Goal: Task Accomplishment & Management: Use online tool/utility

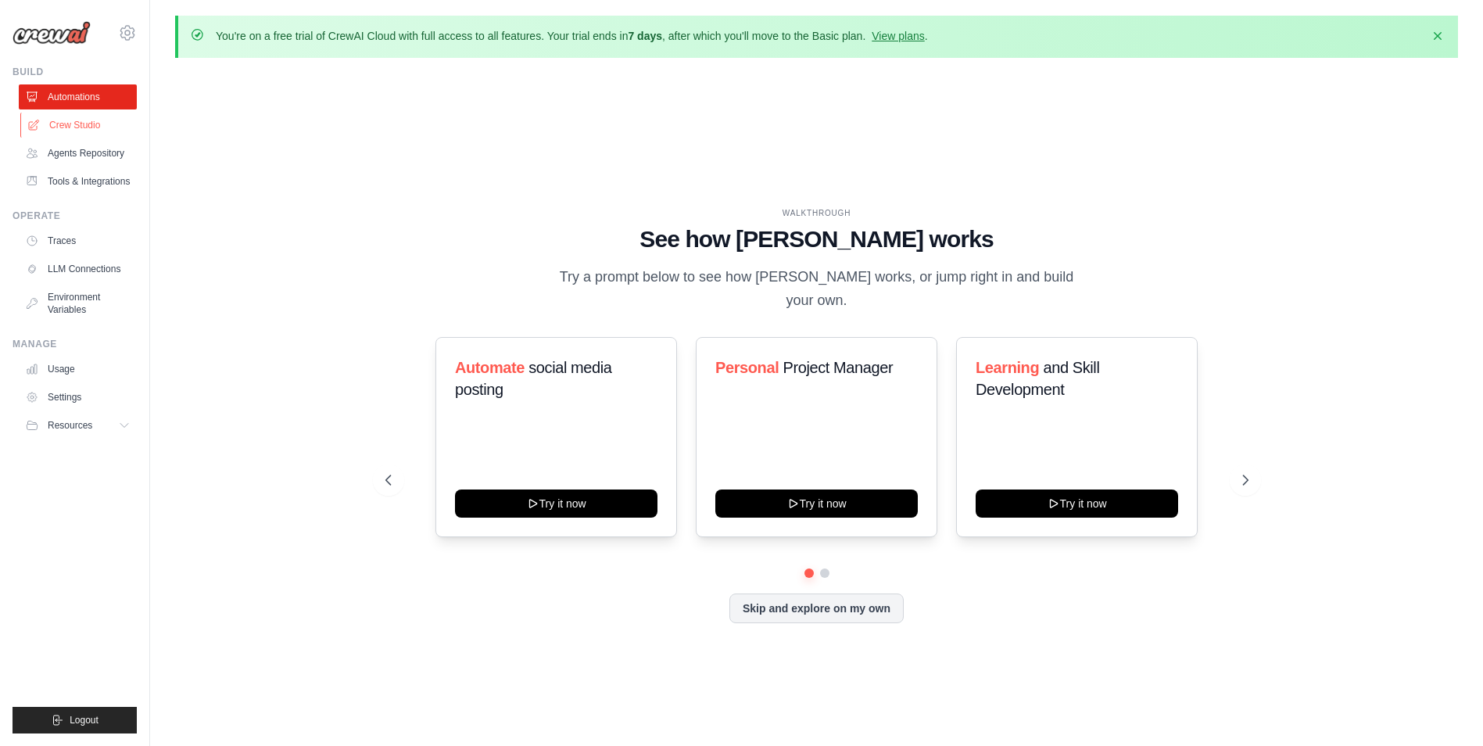
click at [107, 125] on link "Crew Studio" at bounding box center [79, 125] width 118 height 25
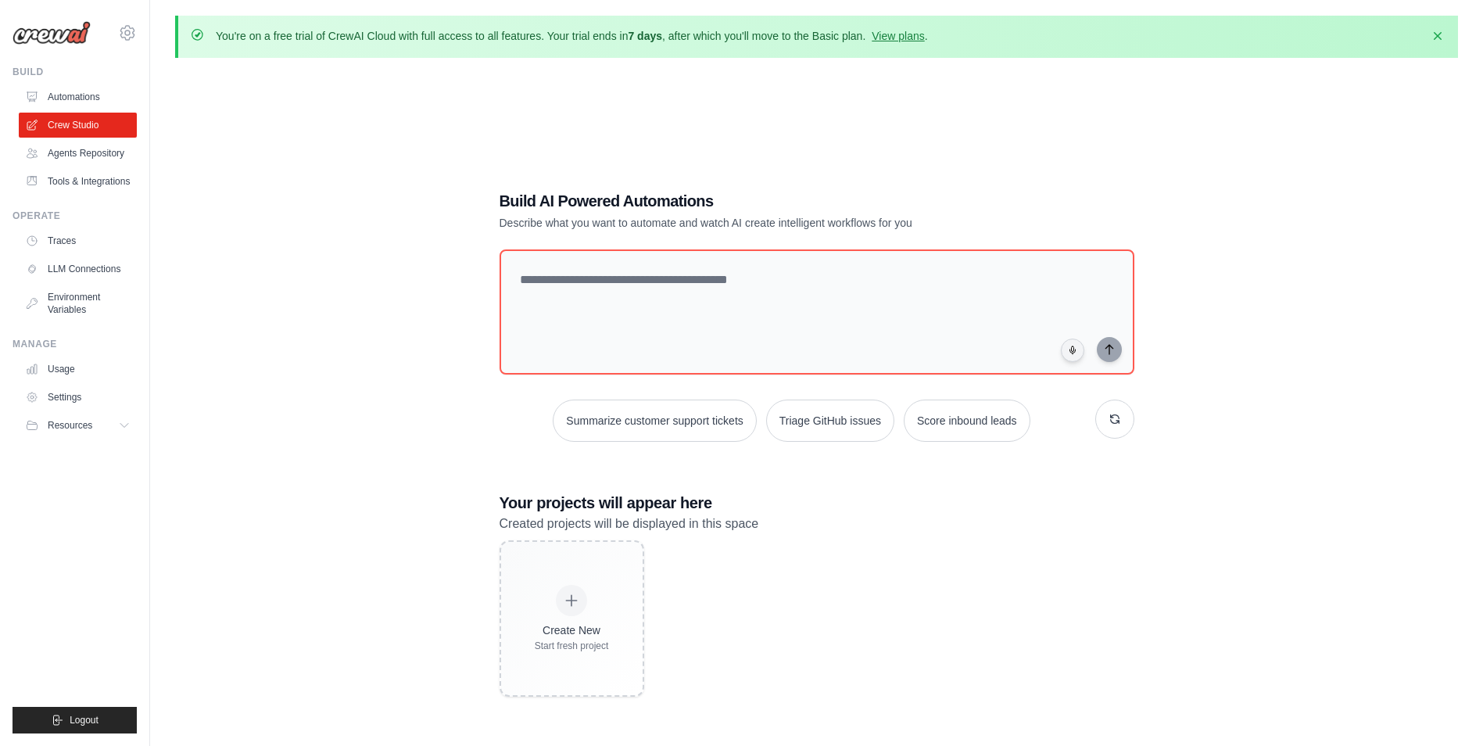
click at [99, 101] on link "Automations" at bounding box center [78, 96] width 118 height 25
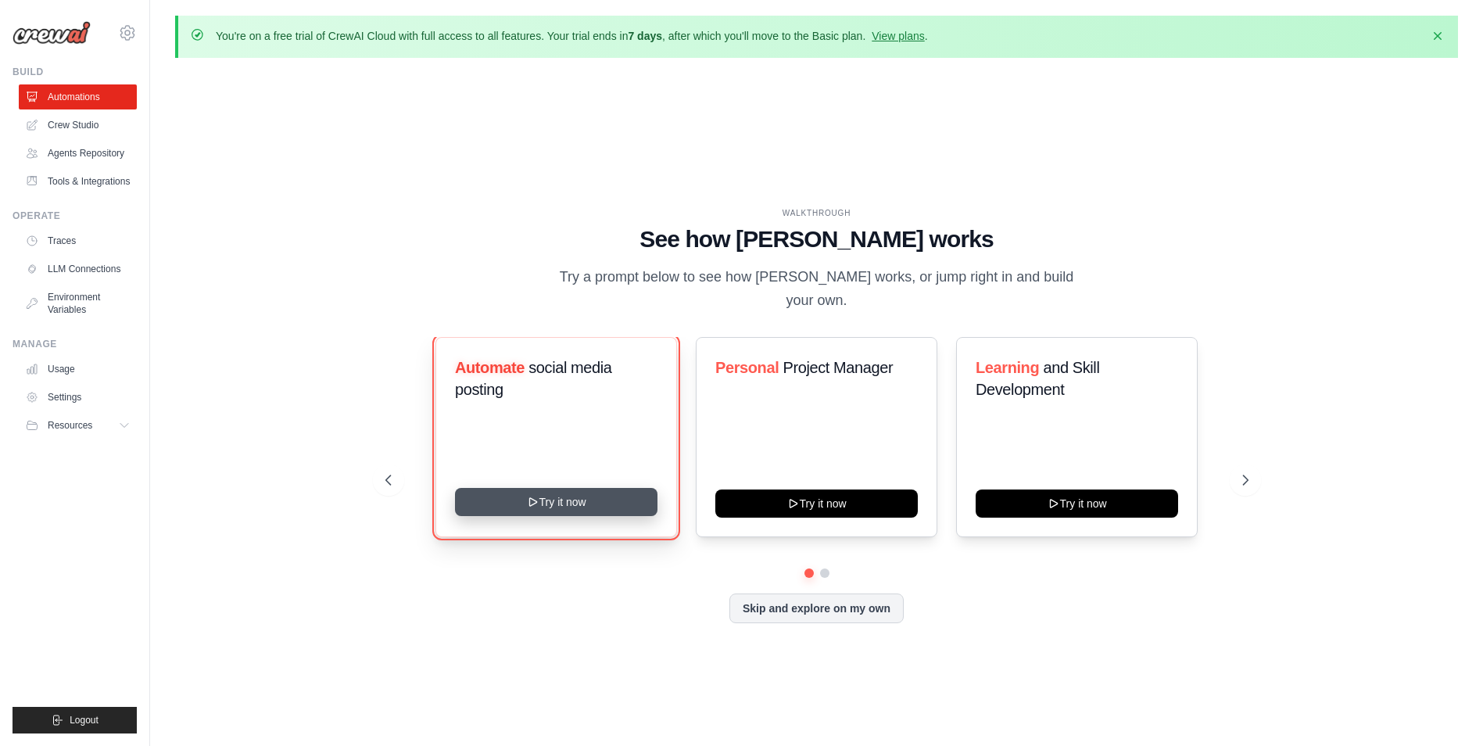
click at [528, 496] on icon at bounding box center [532, 502] width 13 height 13
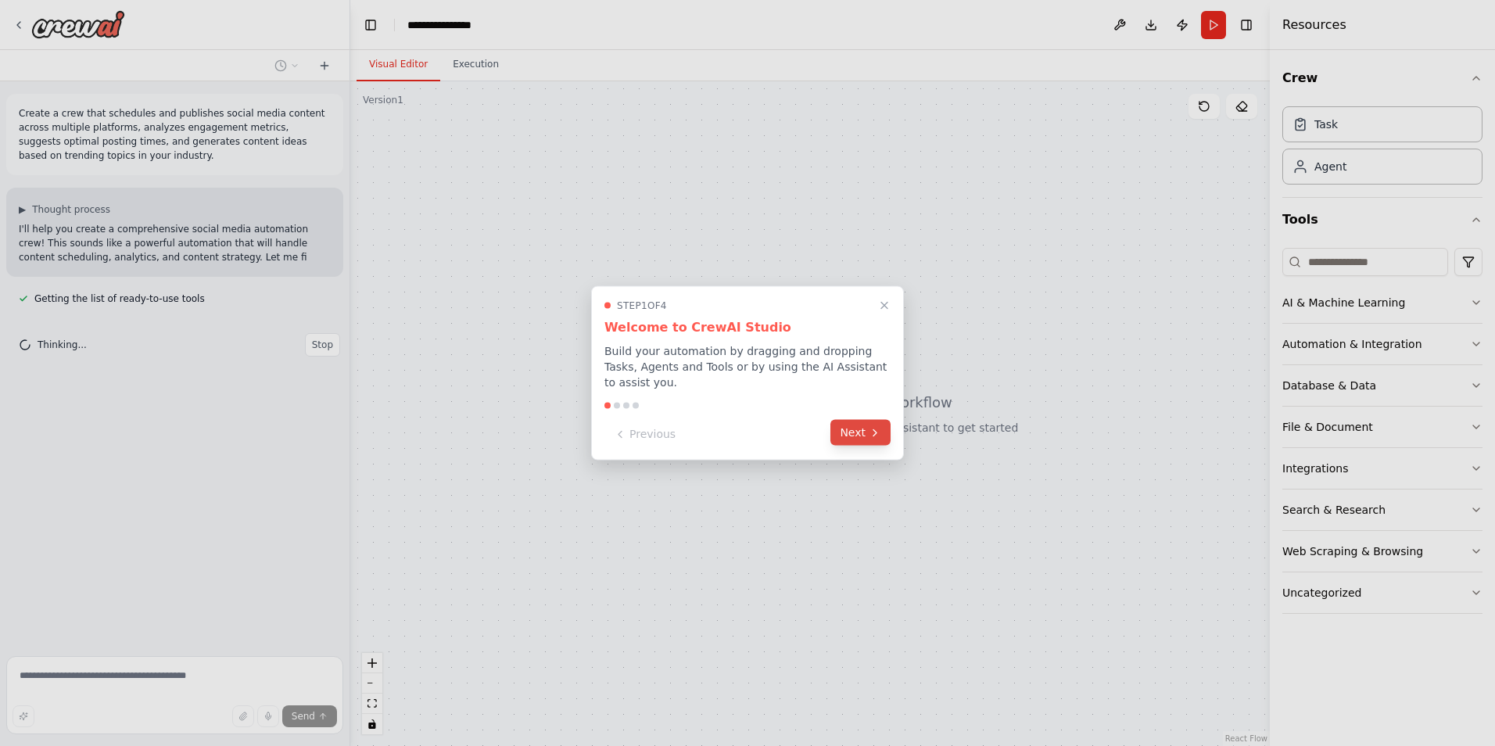
click at [865, 435] on button "Next" at bounding box center [860, 433] width 60 height 26
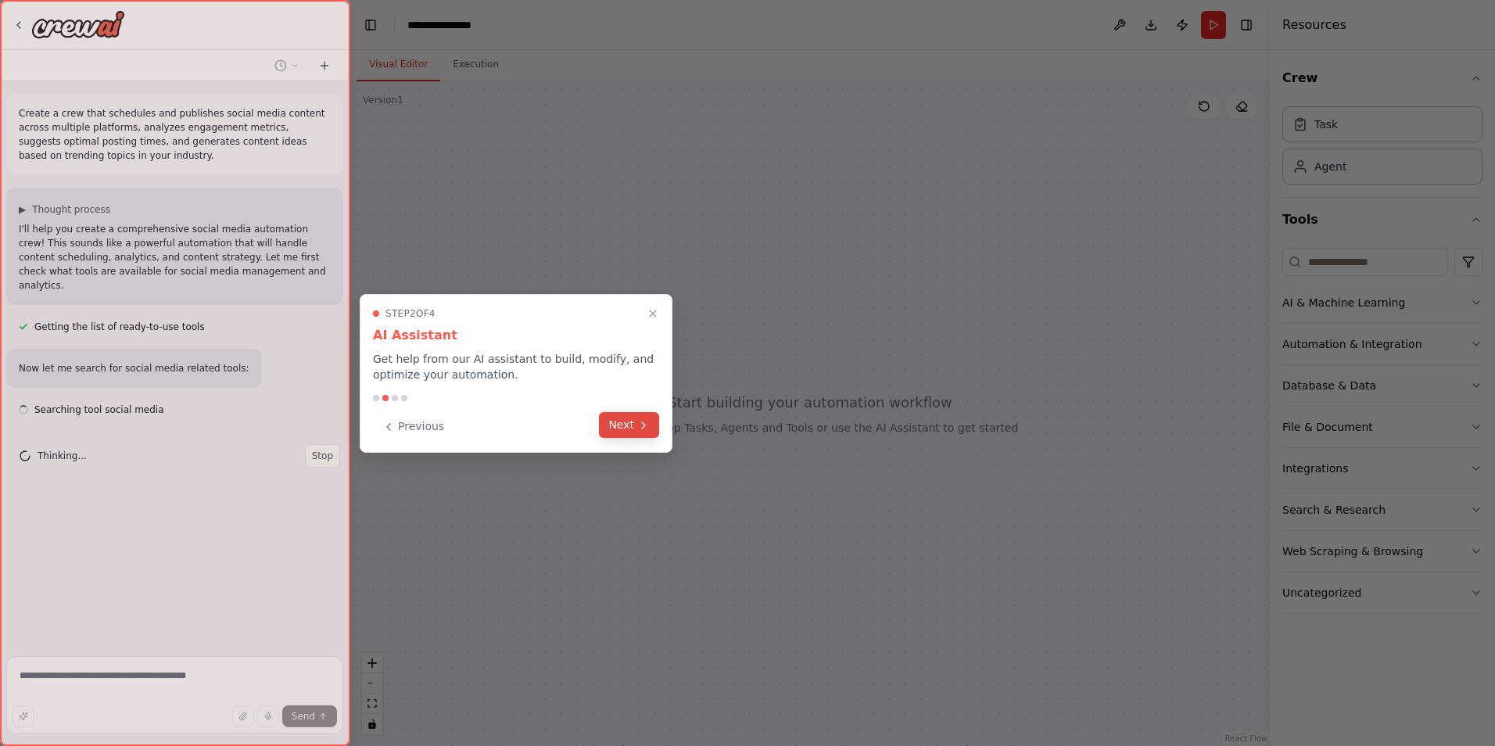
click at [647, 424] on icon at bounding box center [643, 425] width 13 height 13
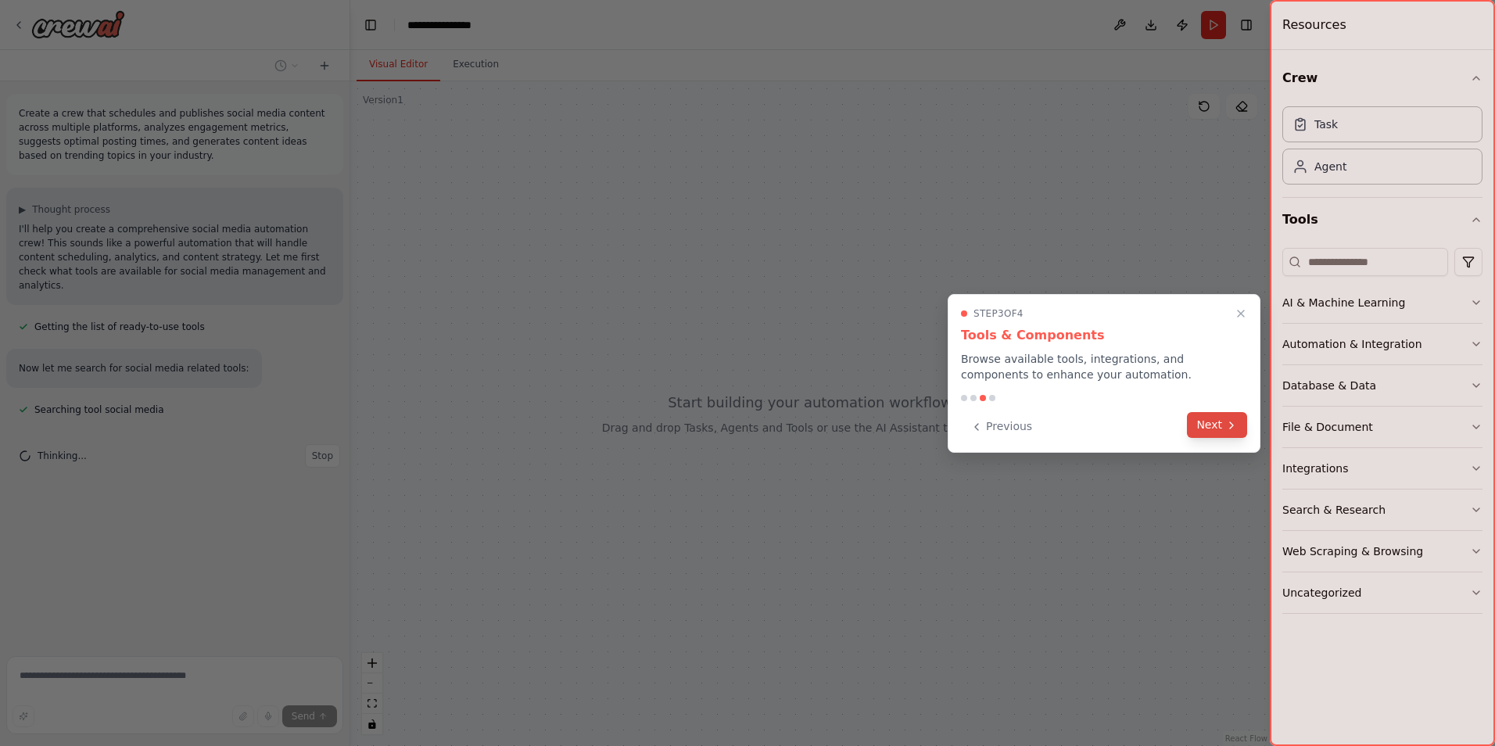
click at [1233, 432] on button "Next" at bounding box center [1217, 425] width 60 height 26
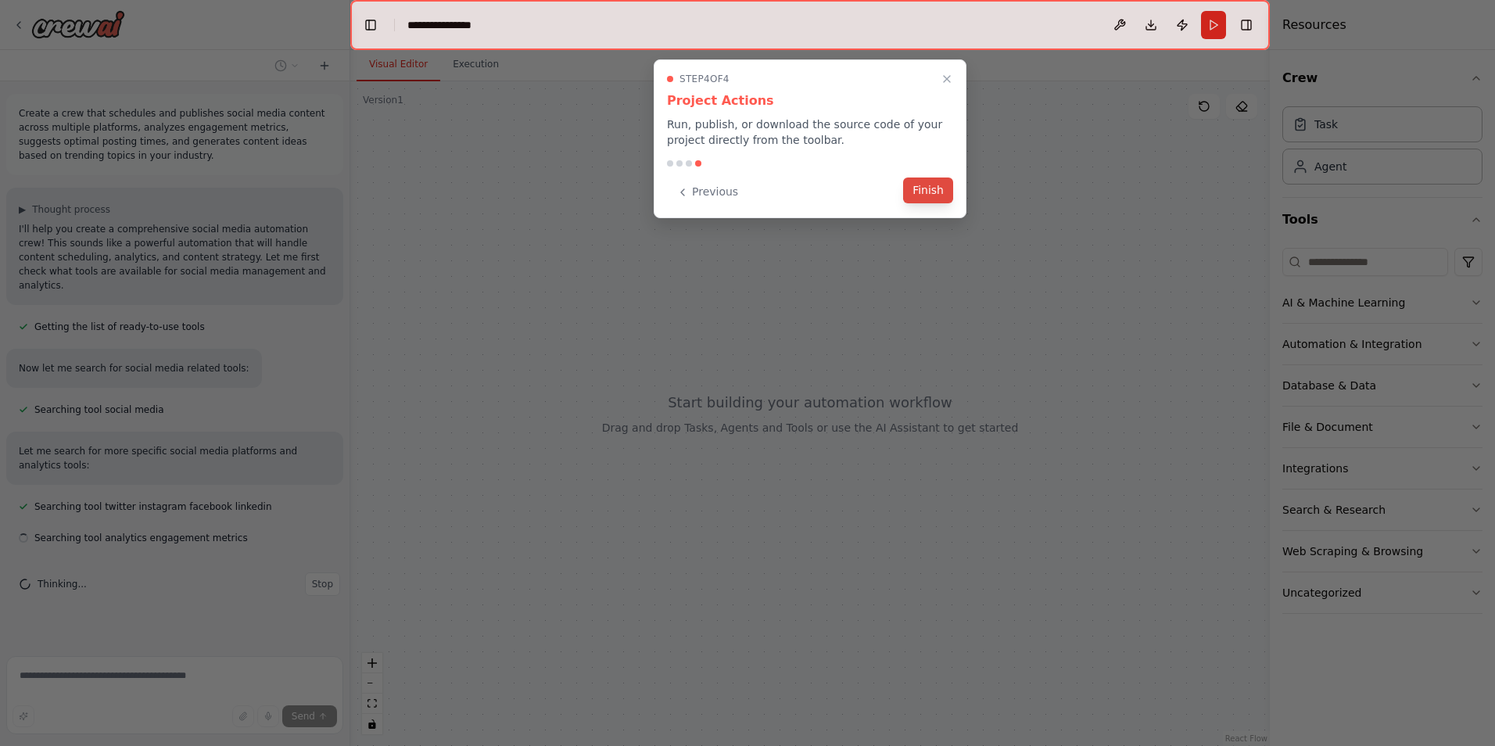
click at [930, 195] on button "Finish" at bounding box center [928, 190] width 50 height 26
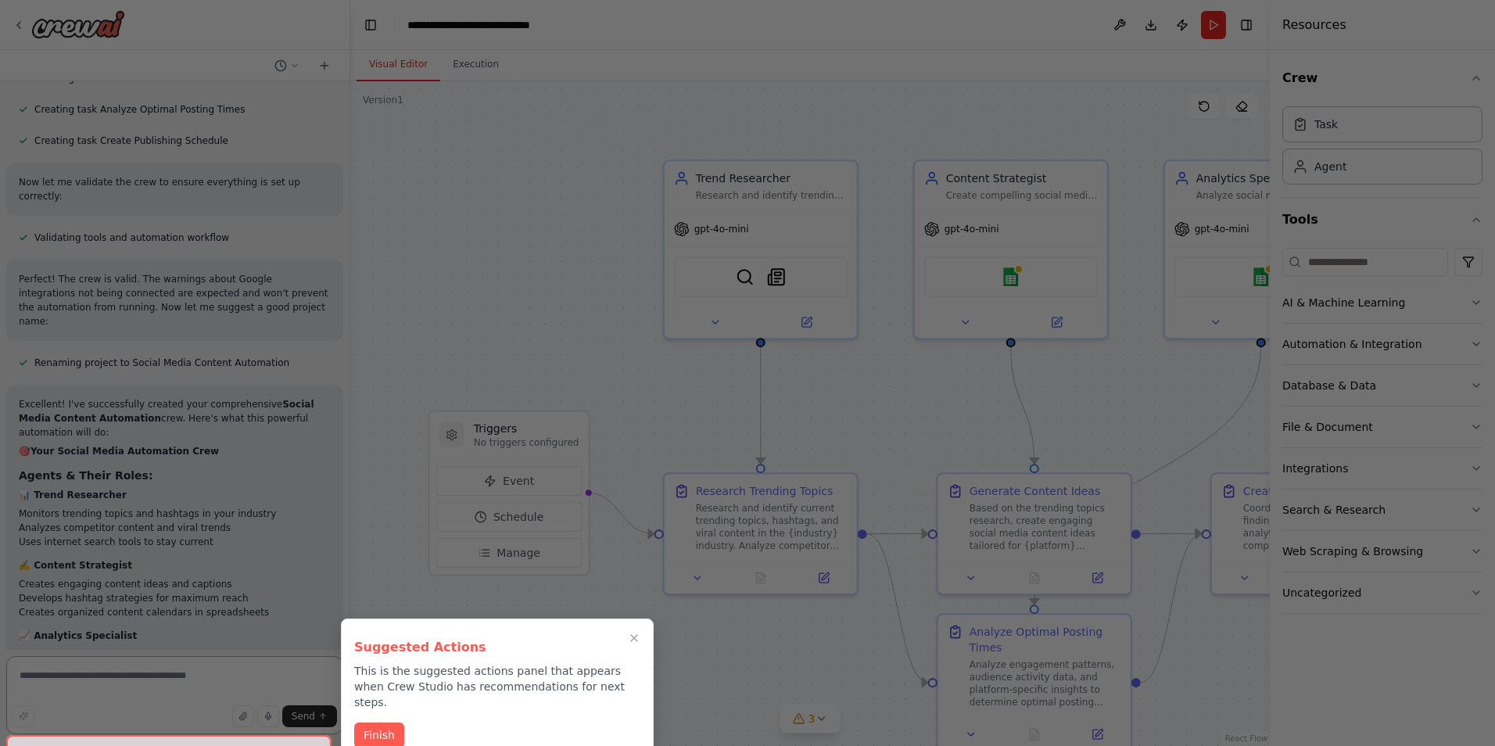
scroll to position [1709, 0]
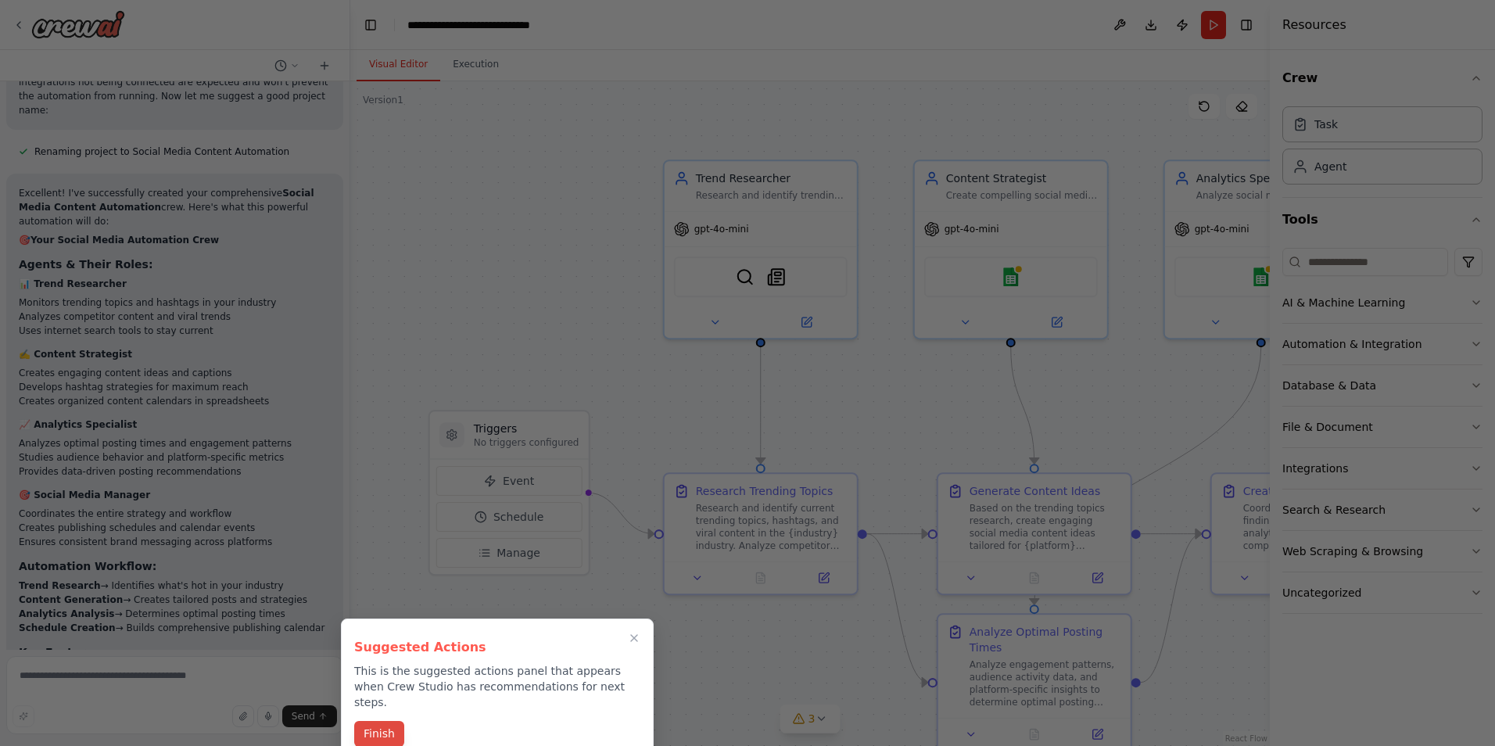
click at [357, 721] on button "Finish" at bounding box center [379, 734] width 50 height 26
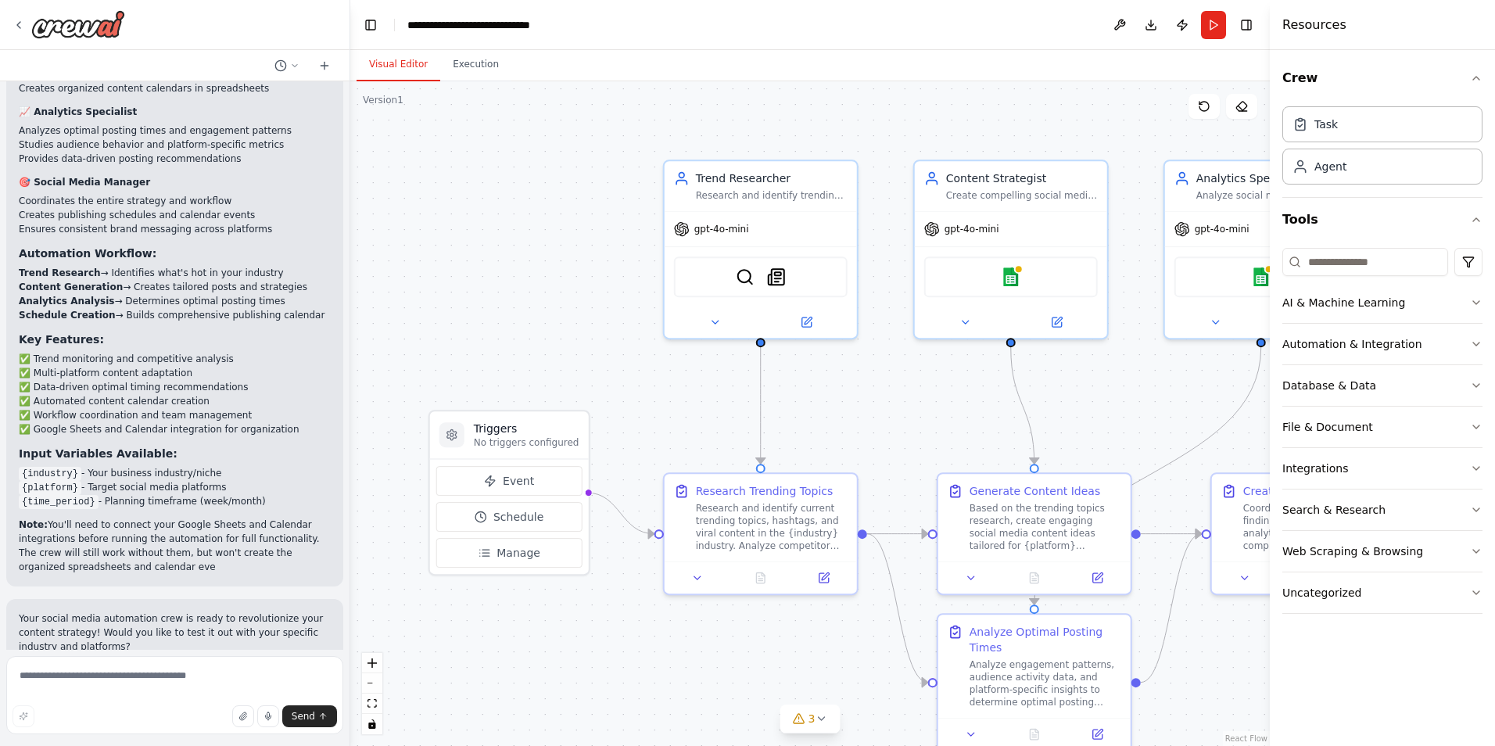
scroll to position [2108, 0]
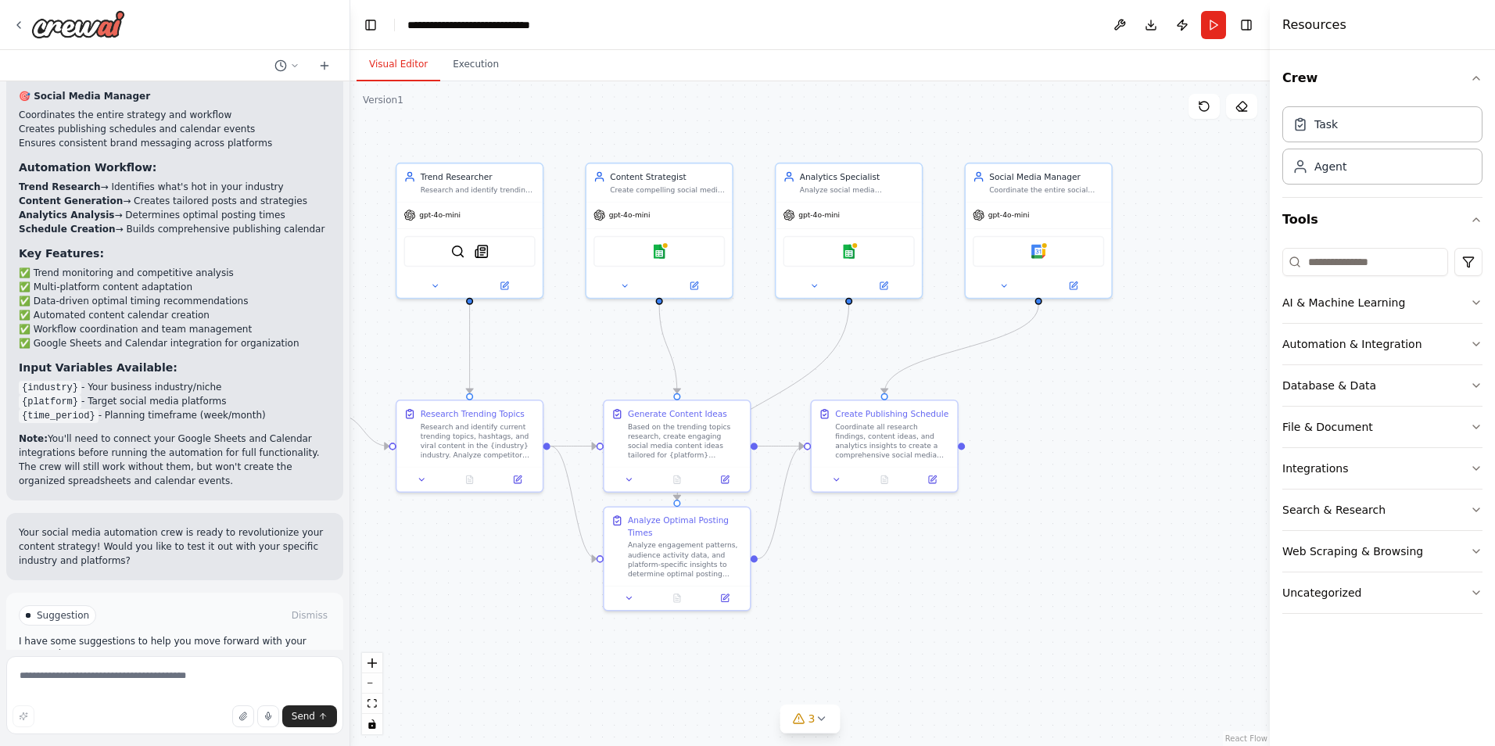
drag, startPoint x: 866, startPoint y: 435, endPoint x: 534, endPoint y: 373, distance: 337.9
click at [534, 373] on div ".deletable-edge-delete-btn { width: 20px; height: 20px; border: 0px solid #ffff…" at bounding box center [809, 413] width 919 height 665
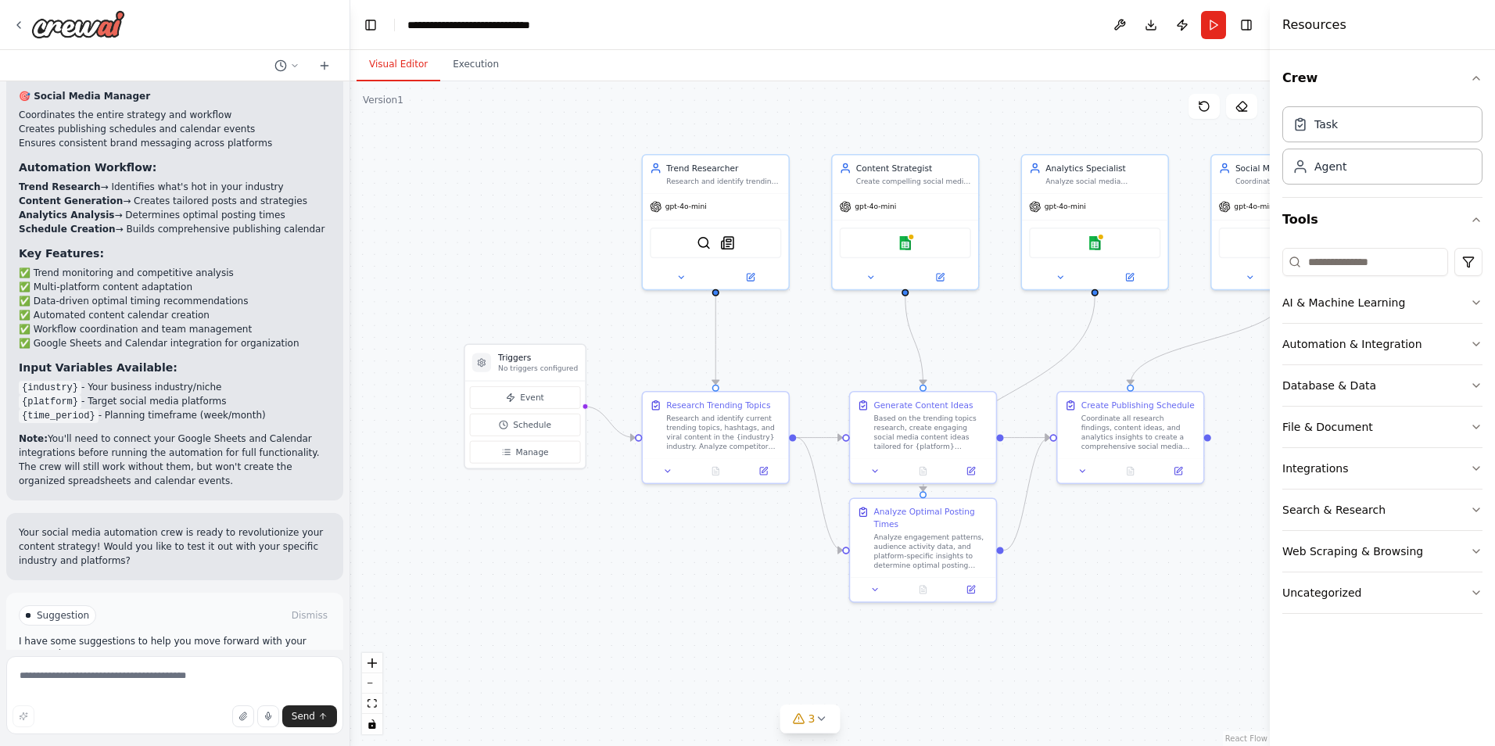
drag, startPoint x: 808, startPoint y: 359, endPoint x: 1013, endPoint y: 337, distance: 206.8
click at [1013, 337] on div ".deletable-edge-delete-btn { width: 20px; height: 20px; border: 0px solid #ffff…" at bounding box center [809, 413] width 919 height 665
